Goal: Find specific page/section: Locate a particular part of the current website

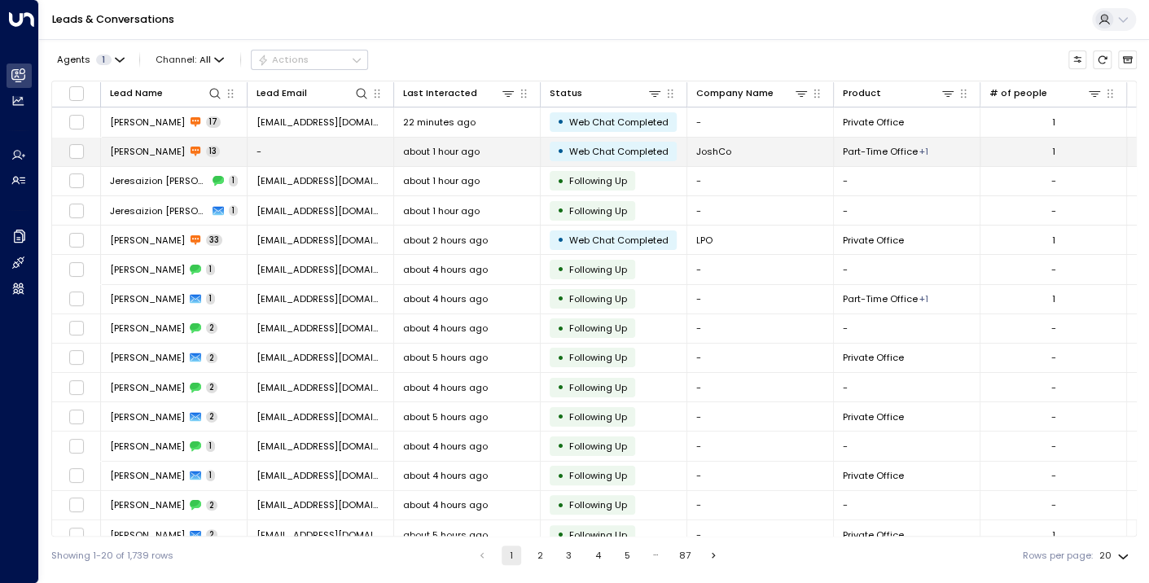
click at [119, 148] on span "[PERSON_NAME]" at bounding box center [147, 151] width 75 height 13
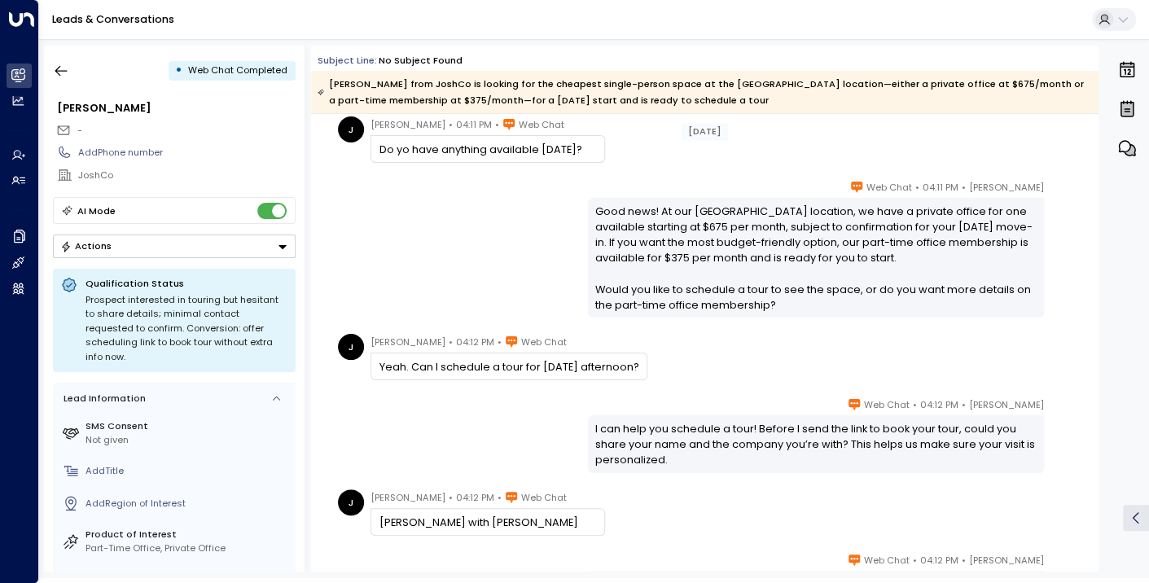
scroll to position [471, 0]
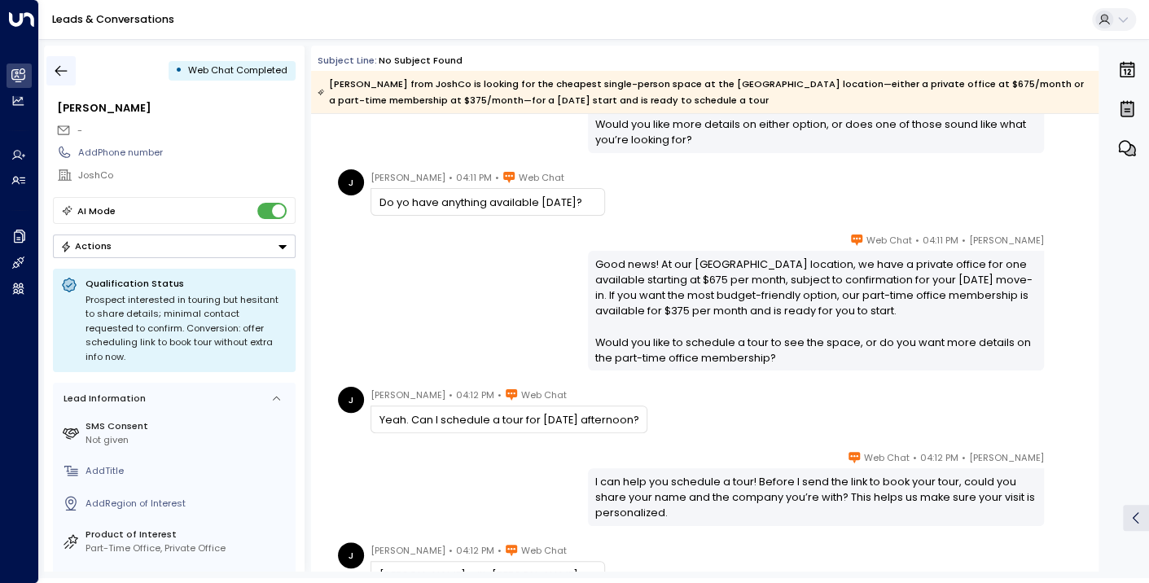
click at [55, 75] on icon "button" at bounding box center [61, 71] width 16 height 16
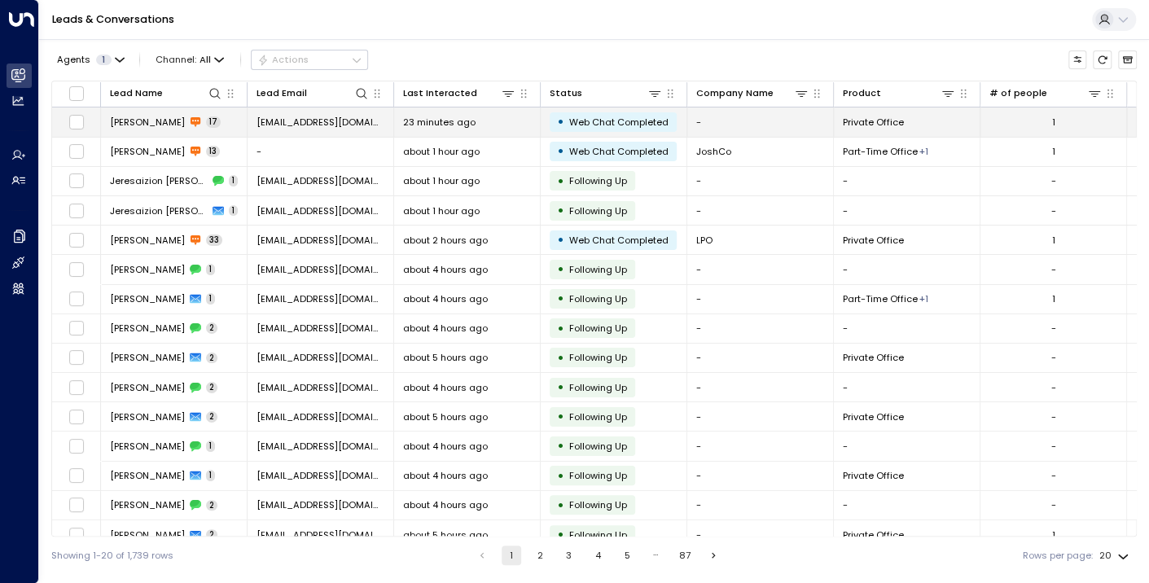
click at [126, 121] on span "[PERSON_NAME]" at bounding box center [147, 122] width 75 height 13
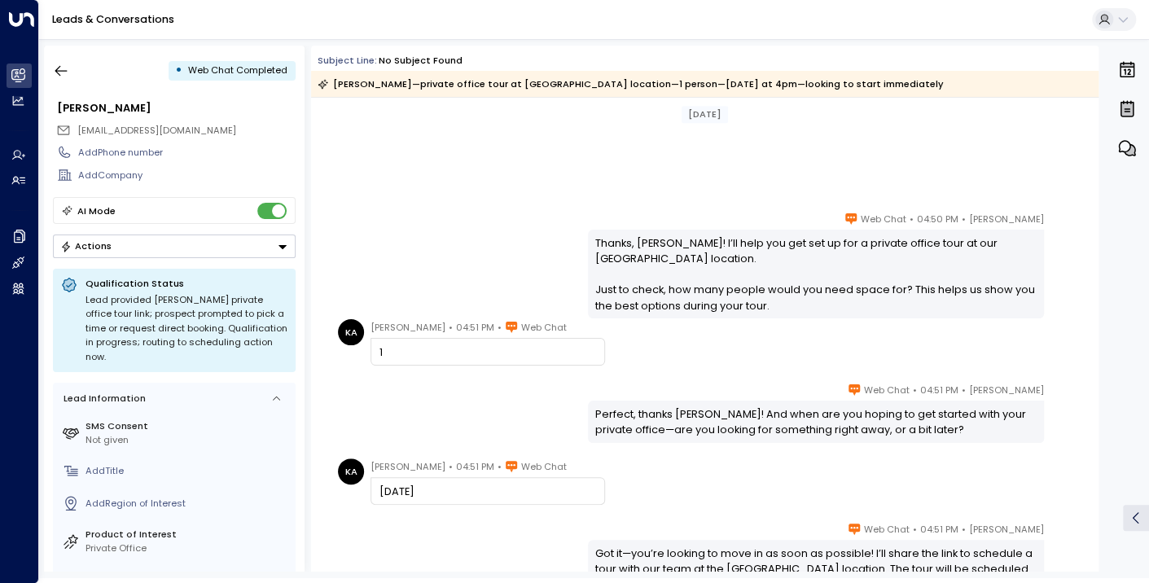
scroll to position [166, 0]
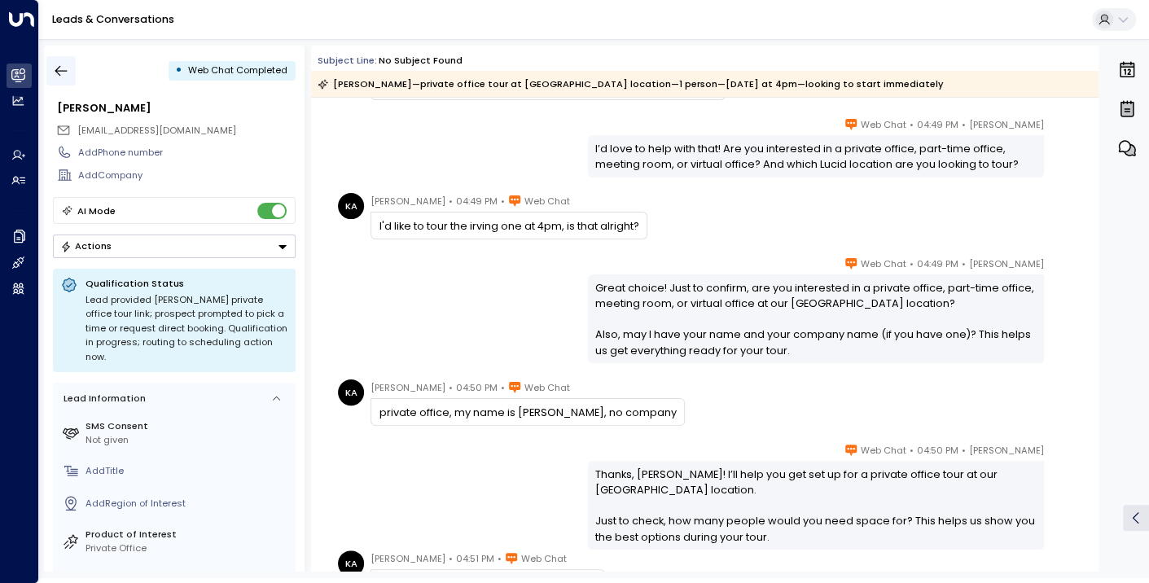
click at [64, 67] on icon "button" at bounding box center [61, 71] width 16 height 16
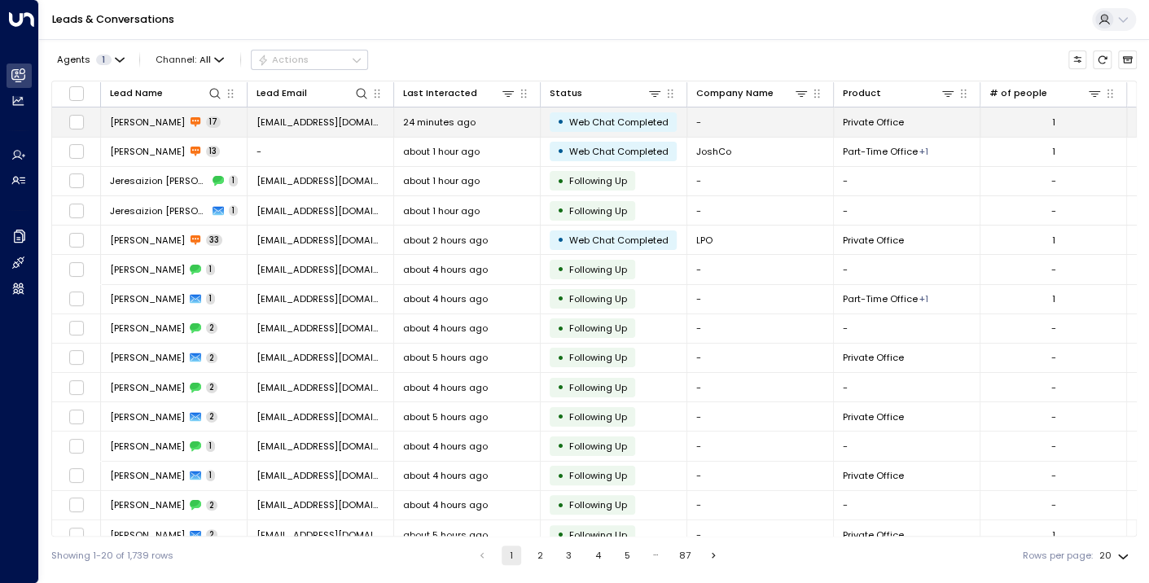
click at [127, 118] on span "[PERSON_NAME]" at bounding box center [147, 122] width 75 height 13
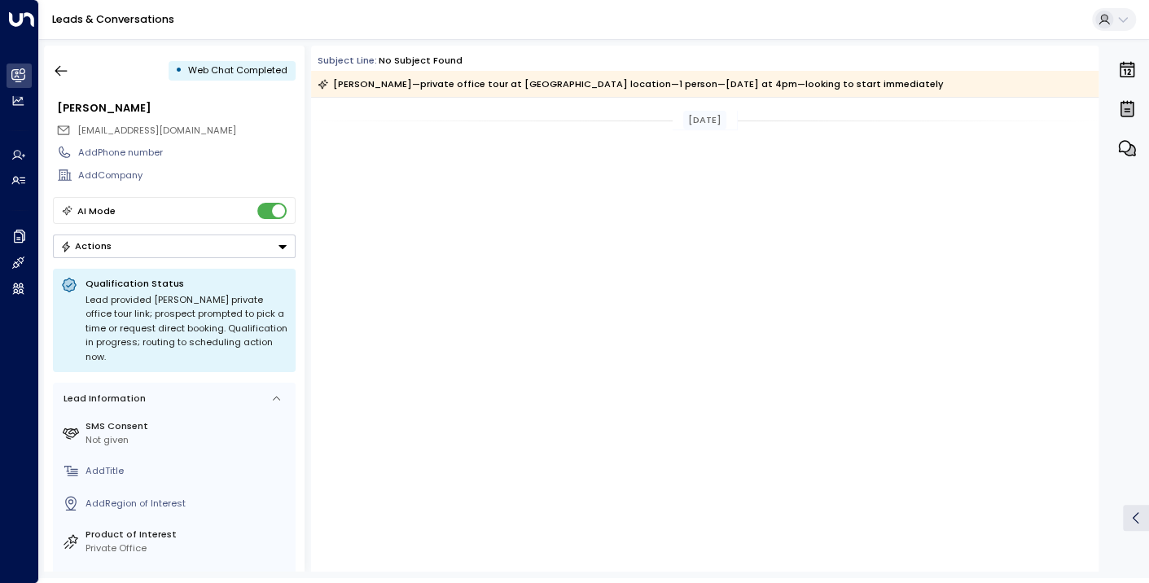
scroll to position [2447, 0]
